Goal: Information Seeking & Learning: Learn about a topic

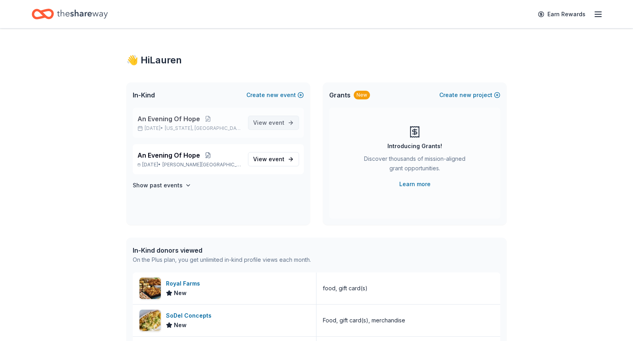
click at [286, 128] on link "View event" at bounding box center [273, 123] width 51 height 14
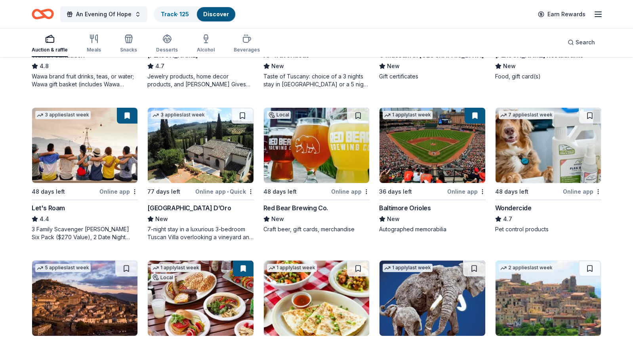
scroll to position [345, 0]
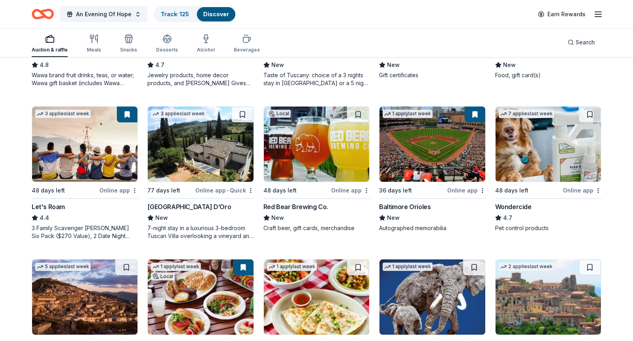
click at [99, 220] on div "4.4" at bounding box center [85, 218] width 106 height 10
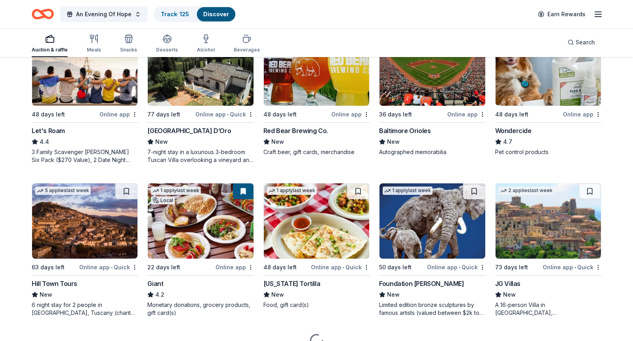
scroll to position [429, 0]
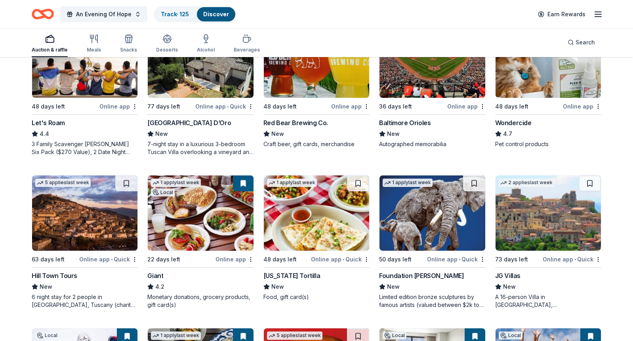
click at [155, 237] on img at bounding box center [200, 212] width 105 height 75
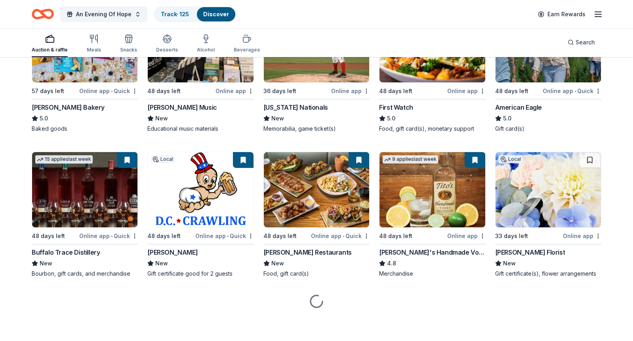
scroll to position [1056, 0]
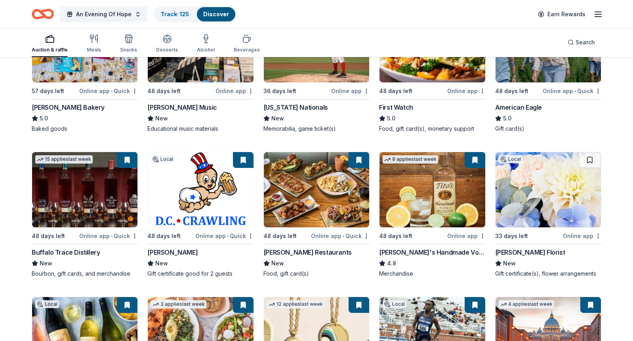
click at [208, 204] on img at bounding box center [200, 189] width 105 height 75
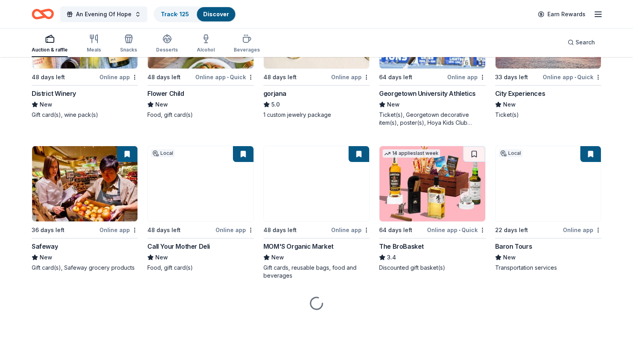
scroll to position [1361, 0]
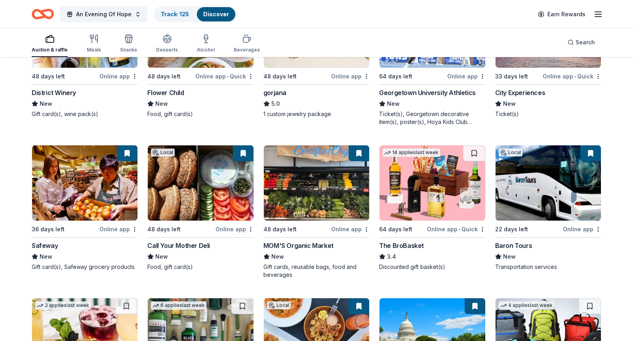
click at [209, 192] on img at bounding box center [200, 182] width 105 height 75
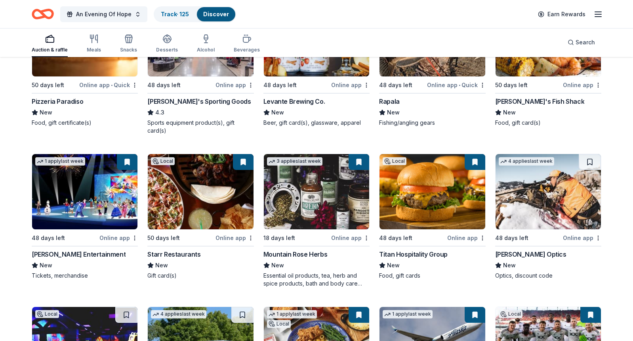
scroll to position [3018, 0]
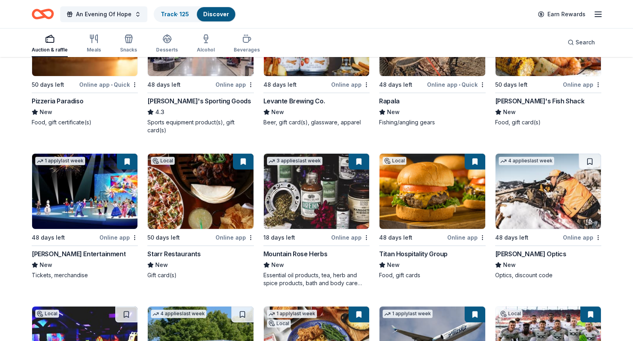
click at [427, 208] on img at bounding box center [431, 191] width 105 height 75
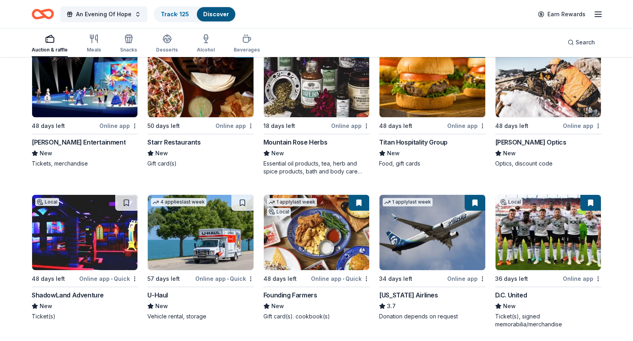
scroll to position [3130, 0]
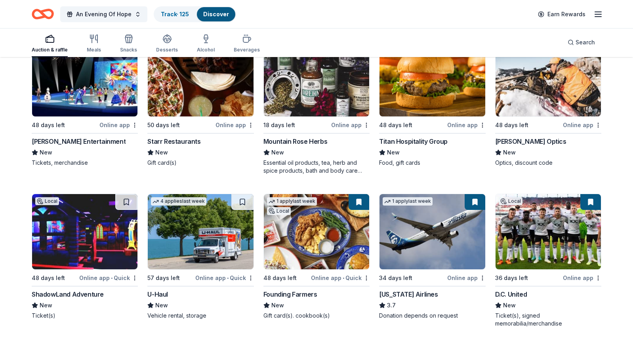
click at [288, 239] on img at bounding box center [316, 231] width 105 height 75
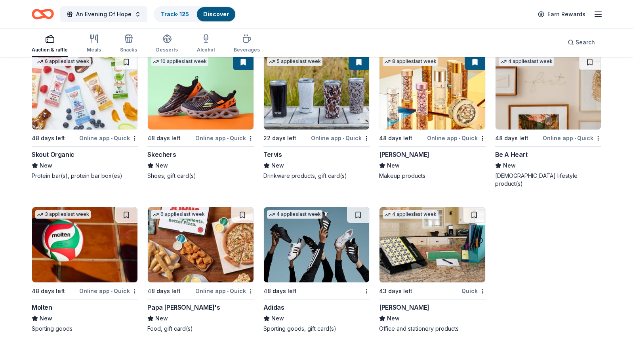
scroll to position [6119, 0]
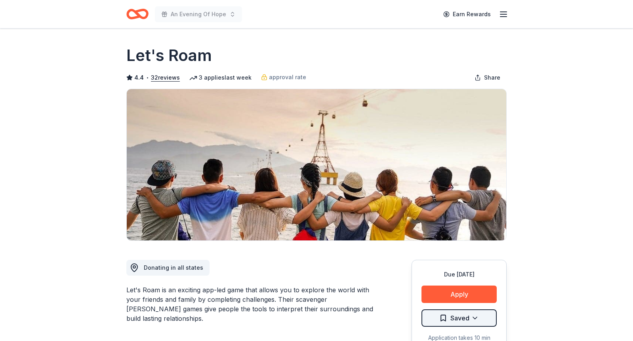
click at [454, 316] on html "An Evening Of Hope Earn Rewards Due in 48 days Share Let's Roam 4.4 • 32 review…" at bounding box center [316, 170] width 633 height 341
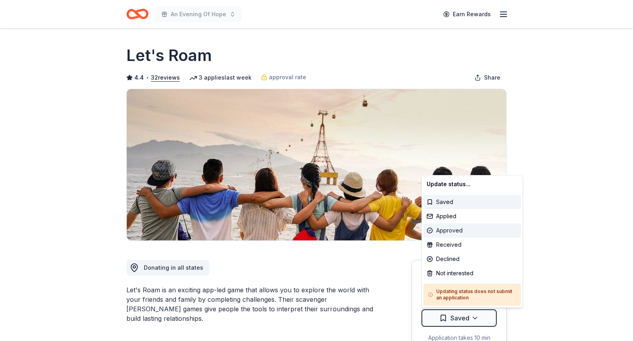
click at [449, 226] on div "Approved" at bounding box center [471, 230] width 97 height 14
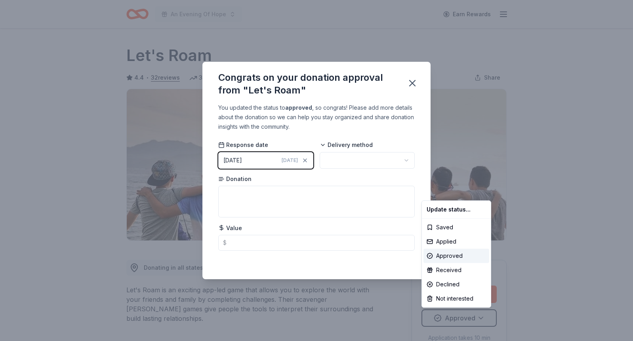
click at [413, 81] on html "An Evening Of Hope Earn Rewards Due in 48 days Share Let's Roam 4.4 • 32 review…" at bounding box center [316, 170] width 633 height 341
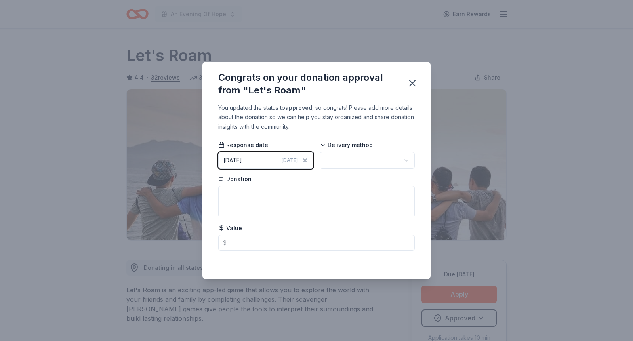
click at [413, 81] on icon "button" at bounding box center [412, 83] width 11 height 11
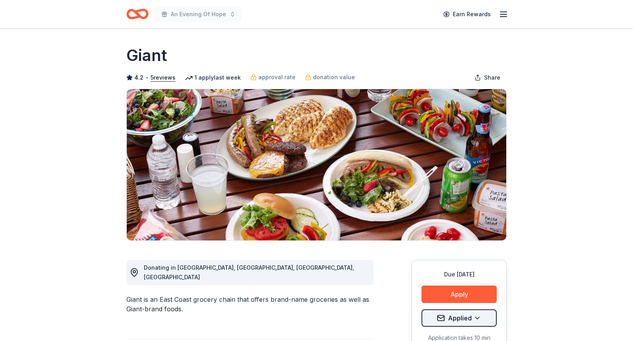
click at [451, 316] on html "An Evening Of Hope Earn Rewards Due in 22 days Share Giant 4.2 • 5 reviews 1 ap…" at bounding box center [316, 170] width 633 height 341
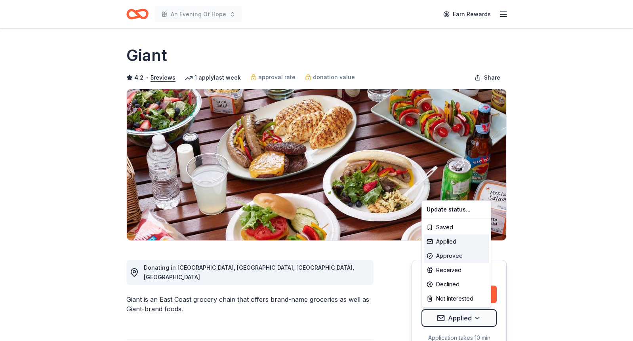
click at [444, 257] on div "Approved" at bounding box center [456, 256] width 66 height 14
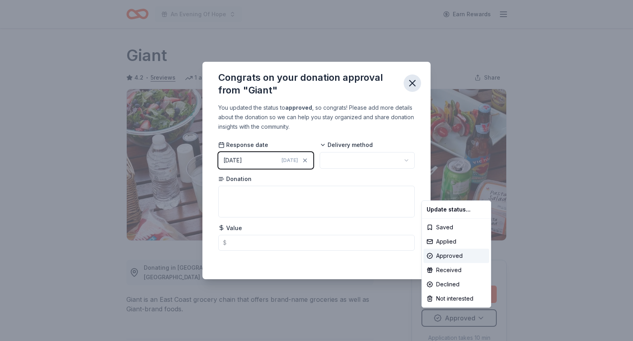
click at [409, 86] on html "An Evening Of Hope Earn Rewards Due in 22 days Share Giant 4.2 • 5 reviews 1 ap…" at bounding box center [316, 170] width 633 height 341
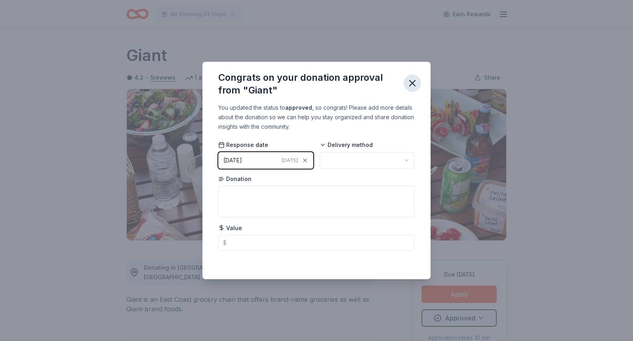
click at [410, 85] on icon "button" at bounding box center [412, 83] width 6 height 6
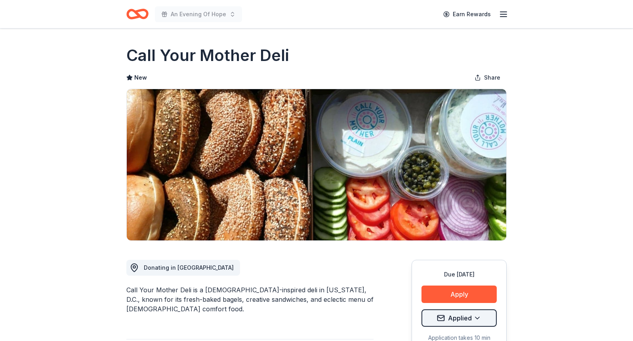
click at [468, 317] on html "An Evening Of Hope Earn Rewards Due [DATE] Share Call Your Mother Deli New Shar…" at bounding box center [316, 170] width 633 height 341
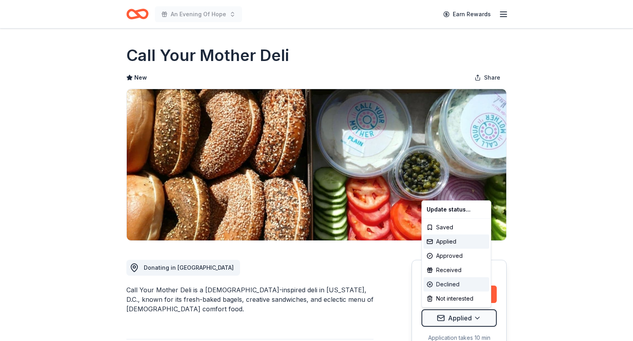
click at [456, 284] on div "Declined" at bounding box center [456, 284] width 66 height 14
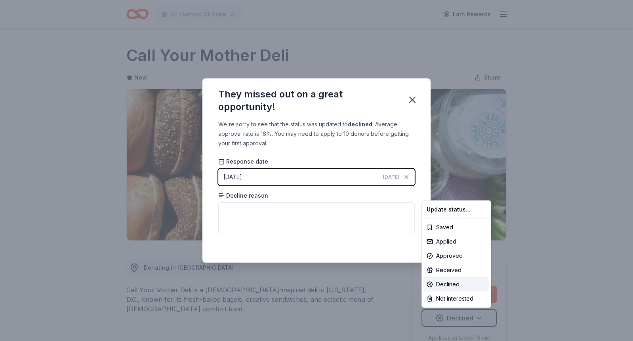
click at [408, 100] on html "An Evening Of Hope Earn Rewards Due [DATE] Share Call Your Mother Deli New Shar…" at bounding box center [316, 170] width 633 height 341
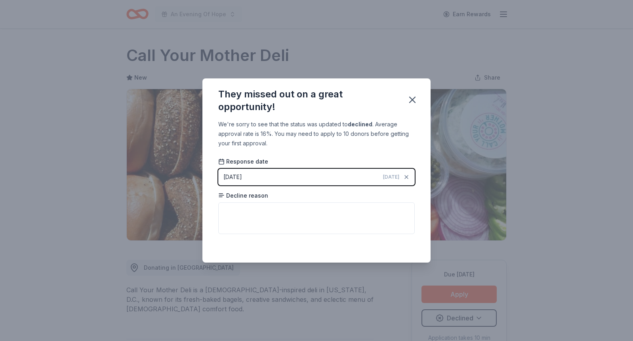
click at [408, 100] on icon "button" at bounding box center [412, 99] width 11 height 11
